Goal: Task Accomplishment & Management: Complete application form

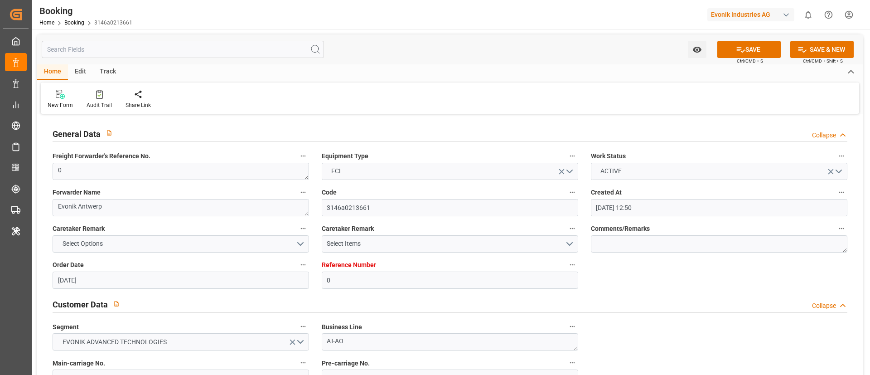
scroll to position [544, 0]
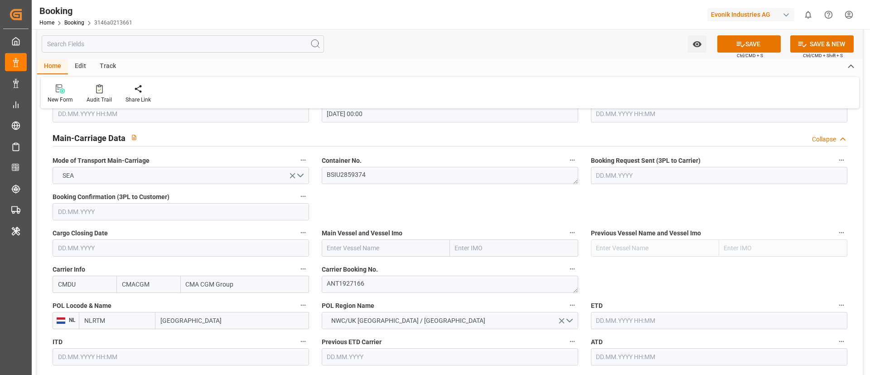
click at [367, 250] on input "text" at bounding box center [386, 247] width 128 height 17
paste input "Accessible text GSL [PERSON_NAME]"
drag, startPoint x: 371, startPoint y: 248, endPoint x: 309, endPoint y: 250, distance: 61.6
type input "GSL [PERSON_NAME]"
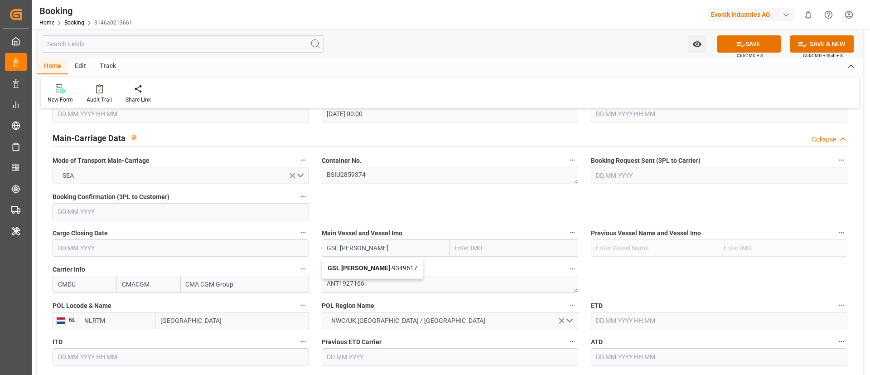
click at [347, 270] on b "GSL [PERSON_NAME]" at bounding box center [359, 267] width 63 height 7
type input "9349617"
type input "GSL [PERSON_NAME]"
drag, startPoint x: 188, startPoint y: 318, endPoint x: 217, endPoint y: 255, distance: 69.9
click at [188, 318] on input "[GEOGRAPHIC_DATA]" at bounding box center [232, 320] width 154 height 17
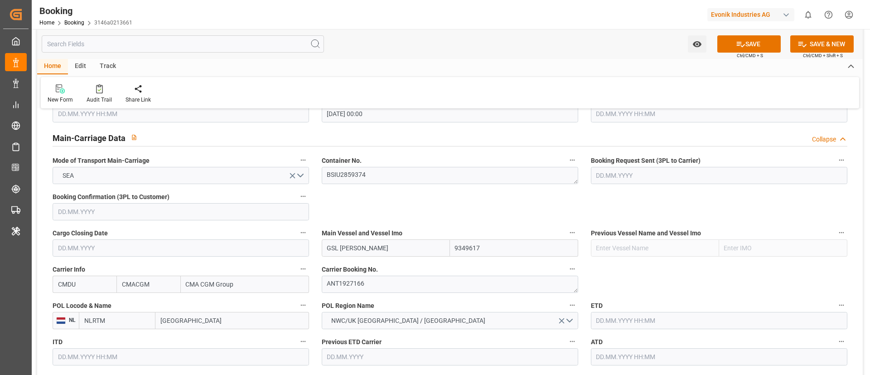
click at [188, 318] on input "[GEOGRAPHIC_DATA]" at bounding box center [232, 320] width 154 height 17
paste input "[GEOGRAPHIC_DATA]"
type input "[GEOGRAPHIC_DATA]"
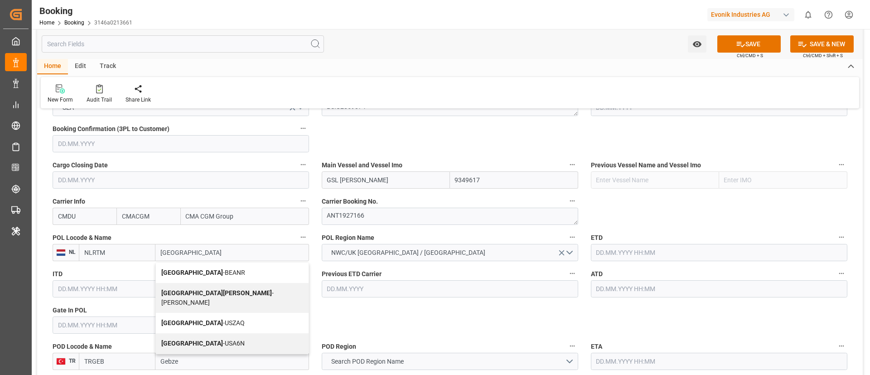
click at [200, 269] on span "Antwerp - BEANR" at bounding box center [203, 272] width 84 height 7
type input "BEANR"
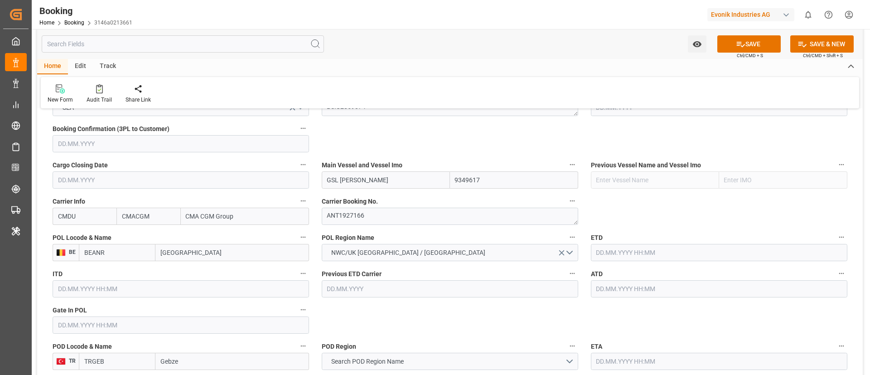
type input "[GEOGRAPHIC_DATA]"
click at [111, 322] on input "text" at bounding box center [181, 324] width 256 height 17
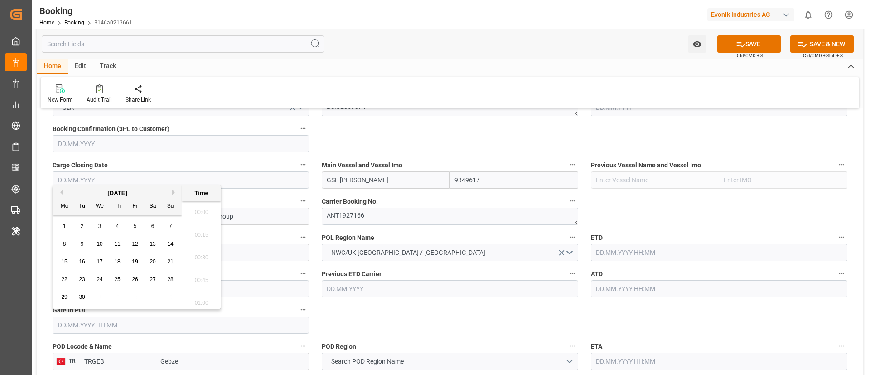
scroll to position [1226, 0]
click at [118, 259] on span "18" at bounding box center [117, 261] width 6 height 6
type input "[DATE] 00:00"
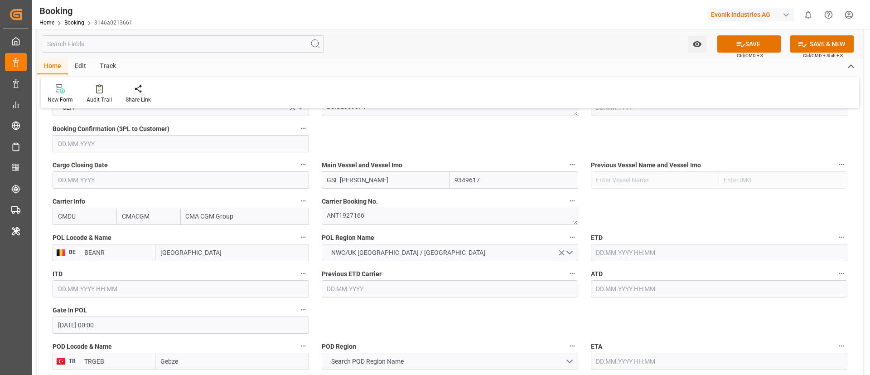
click at [629, 255] on input "text" at bounding box center [719, 252] width 256 height 17
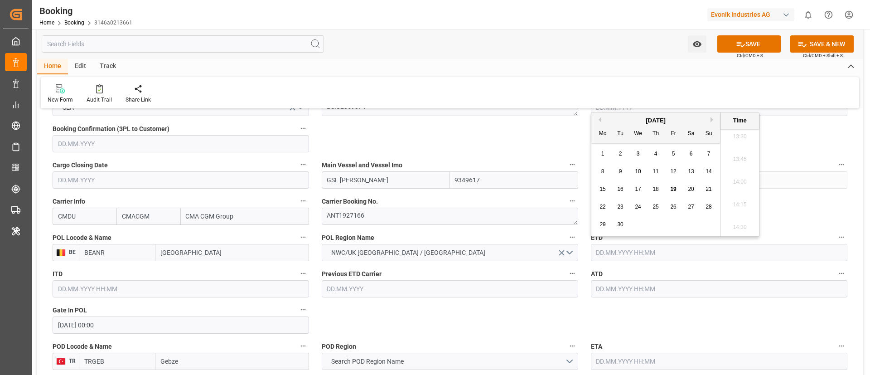
click at [636, 209] on span "24" at bounding box center [638, 206] width 6 height 6
type input "[DATE] 00:00"
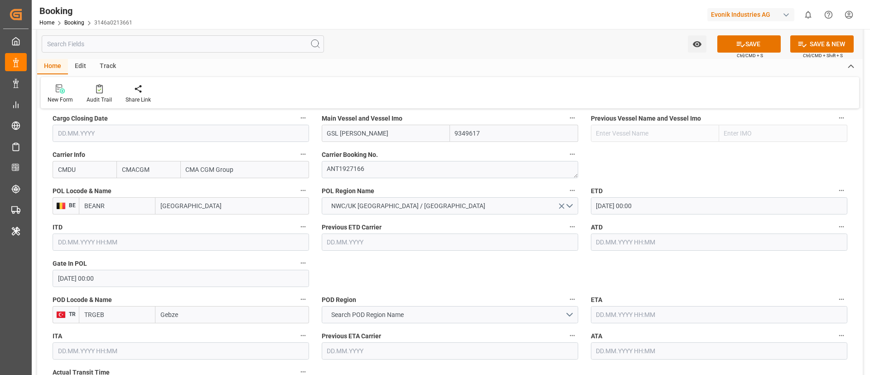
scroll to position [680, 0]
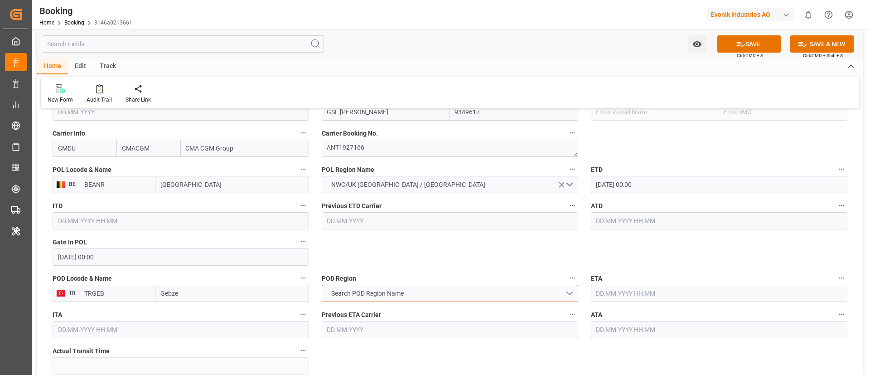
click at [397, 289] on span "Search POD Region Name" at bounding box center [368, 294] width 82 height 10
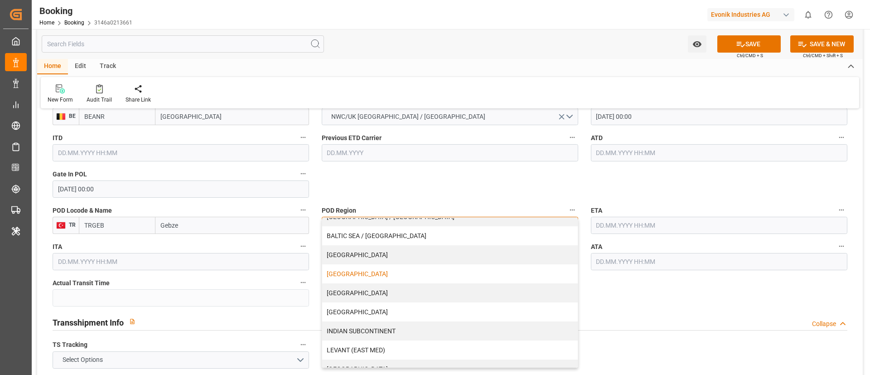
scroll to position [136, 0]
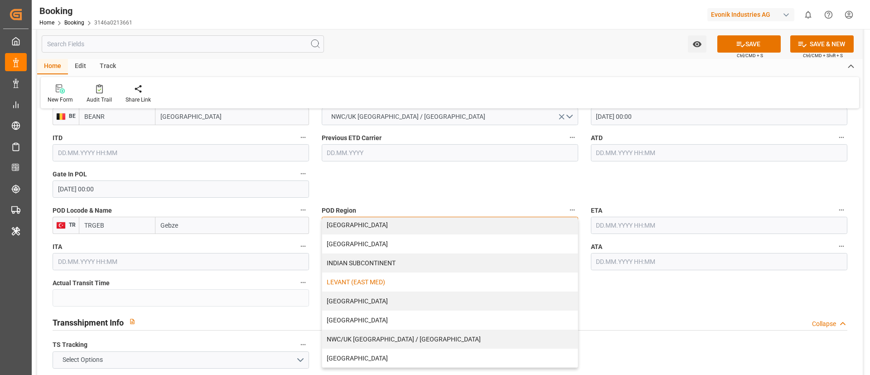
click at [377, 285] on div "LEVANT (EAST MED)" at bounding box center [450, 281] width 256 height 19
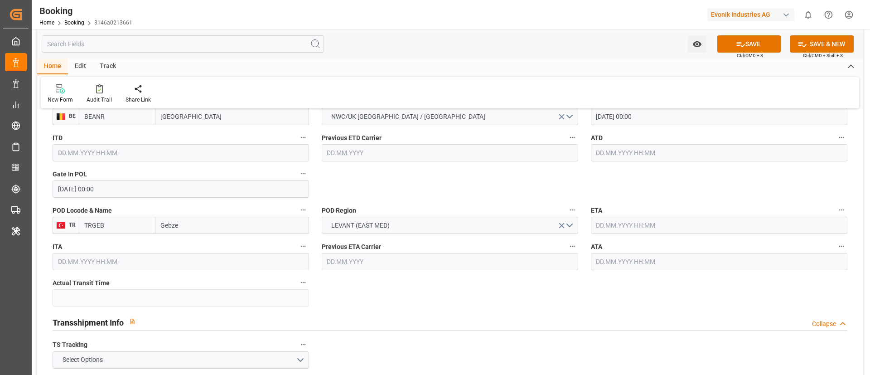
click at [651, 227] on input "text" at bounding box center [719, 225] width 256 height 17
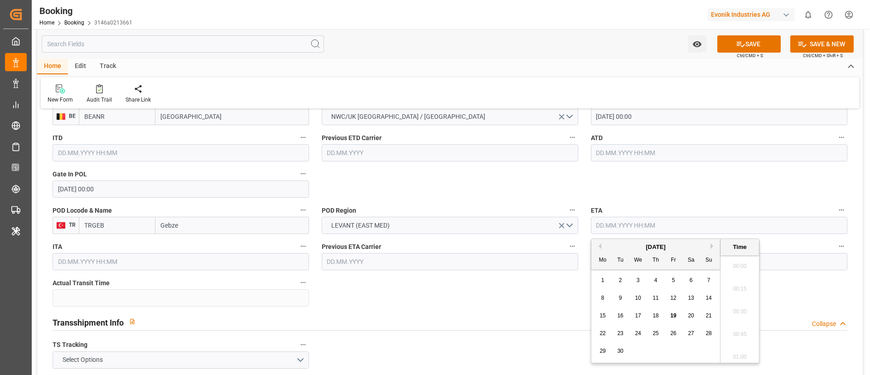
scroll to position [1226, 0]
click at [713, 244] on button "Next Month" at bounding box center [712, 245] width 5 height 5
click at [603, 316] on span "13" at bounding box center [602, 315] width 6 height 6
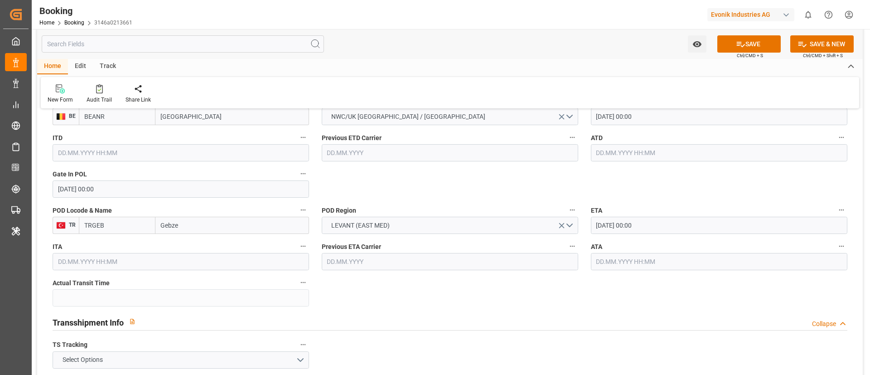
click at [656, 227] on input "[DATE] 00:00" at bounding box center [719, 225] width 256 height 17
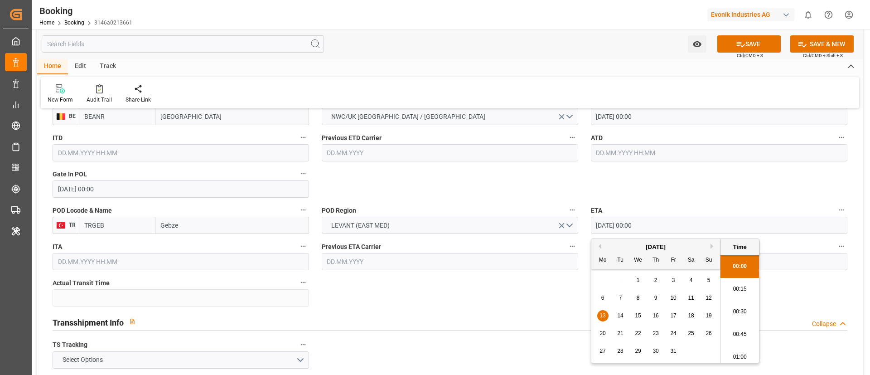
click at [658, 315] on span "16" at bounding box center [655, 315] width 6 height 6
type input "[DATE] 00:00"
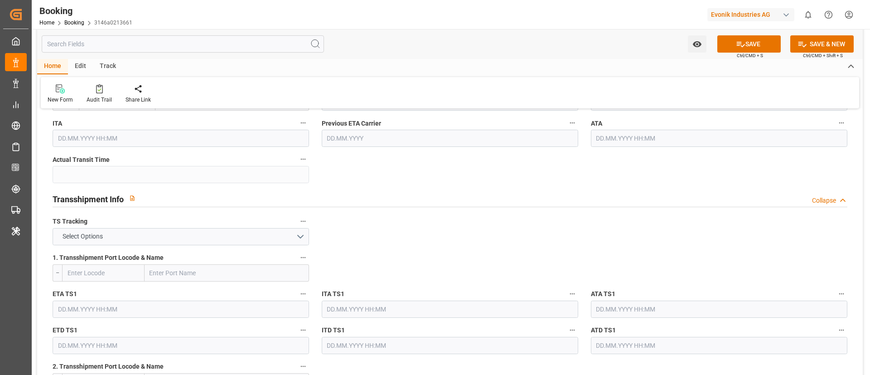
scroll to position [883, 0]
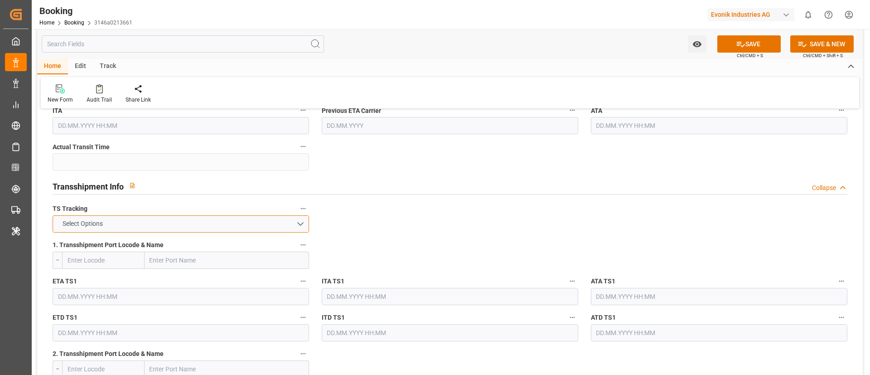
click at [231, 222] on button "Select Options" at bounding box center [181, 223] width 256 height 17
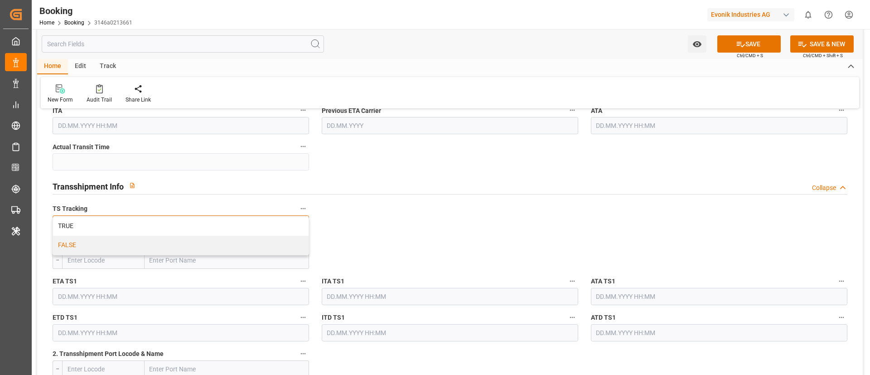
click at [216, 247] on div "FALSE" at bounding box center [181, 245] width 256 height 19
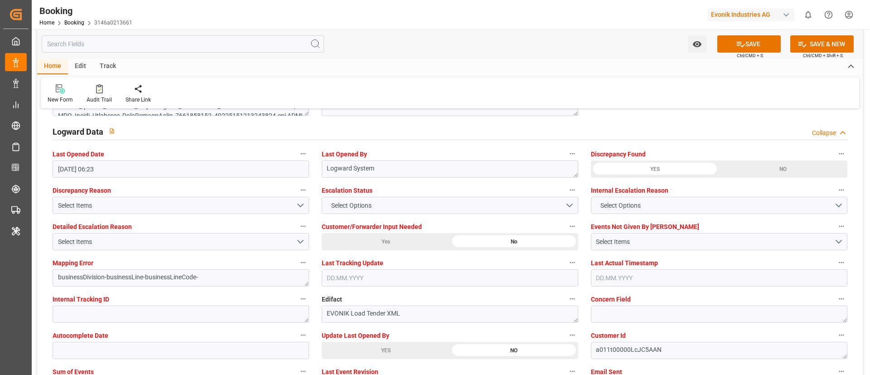
scroll to position [1699, 0]
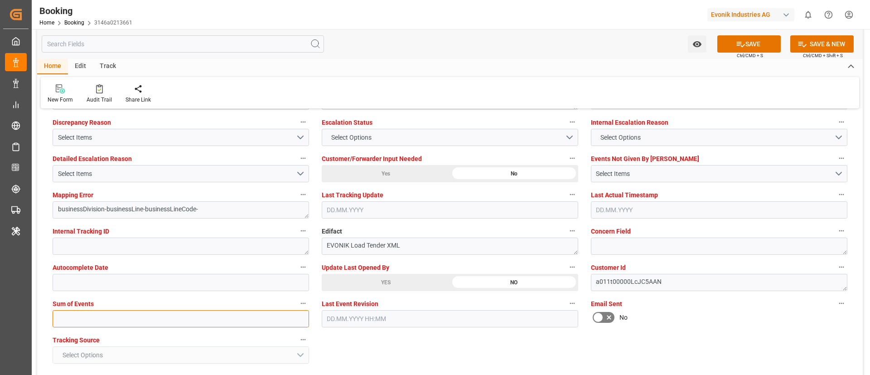
click at [192, 321] on input "text" at bounding box center [181, 318] width 256 height 17
type input "0"
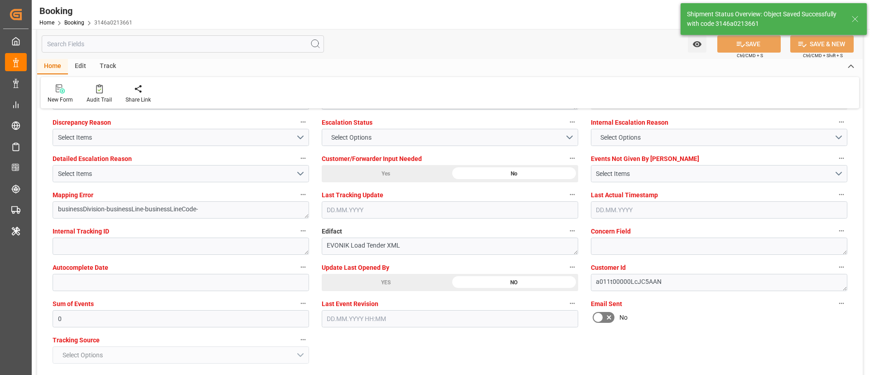
type input "[DATE] 00:00"
type input "[DATE] 08:43"
